Goal: Check status: Check status

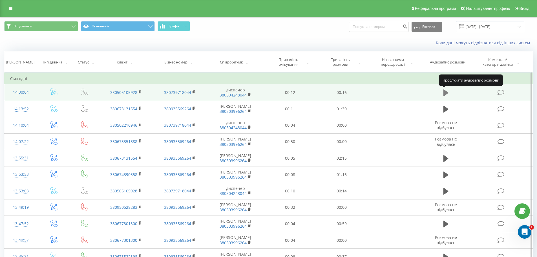
click at [446, 90] on icon at bounding box center [445, 93] width 5 height 8
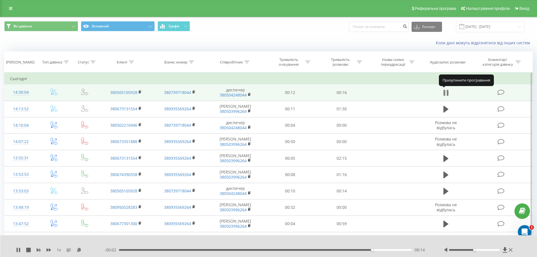
click at [447, 93] on icon at bounding box center [448, 93] width 2 height 6
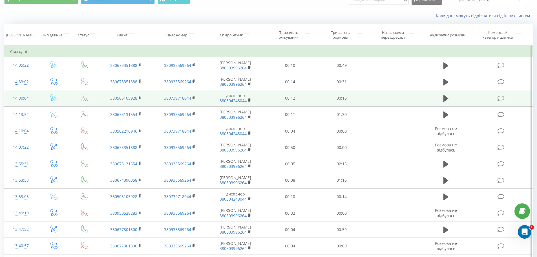
scroll to position [28, 0]
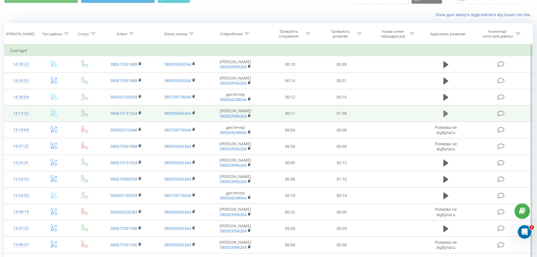
click at [446, 117] on icon at bounding box center [445, 113] width 5 height 7
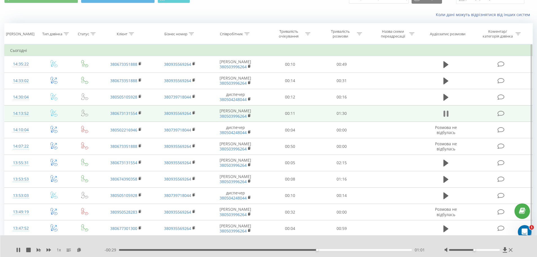
click at [446, 118] on icon at bounding box center [445, 114] width 5 height 8
